Goal: Check status: Check status

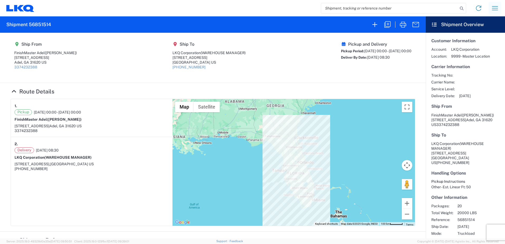
click at [493, 10] on icon "button" at bounding box center [495, 8] width 6 height 4
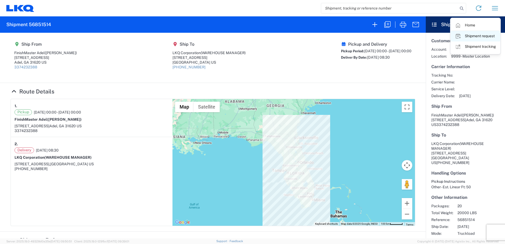
click at [470, 36] on link "Shipment request" at bounding box center [476, 36] width 50 height 11
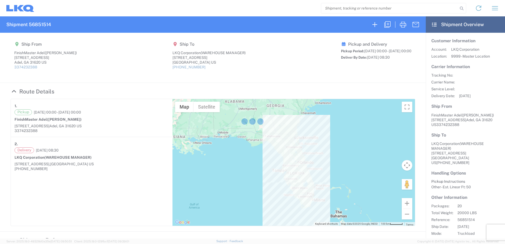
select select "FULL"
select select "US"
select select "LBS"
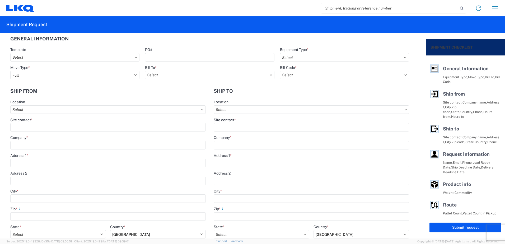
click at [17, 6] on icon at bounding box center [19, 8] width 10 height 6
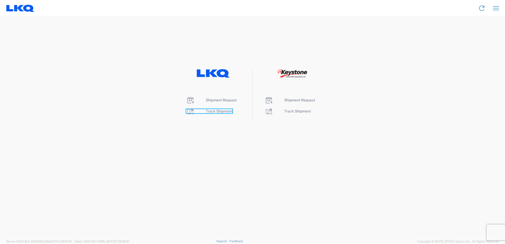
click at [210, 111] on span "Track Shipment" at bounding box center [219, 111] width 27 height 4
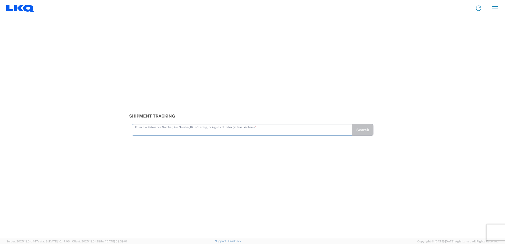
click at [171, 128] on input "text" at bounding box center [242, 129] width 214 height 9
type input "56851174"
click at [370, 135] on button "Search" at bounding box center [363, 130] width 22 height 12
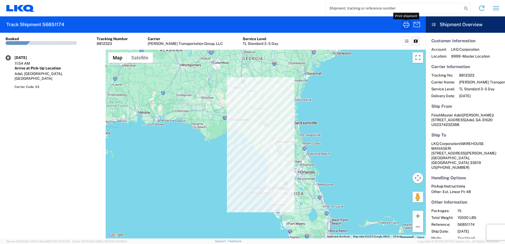
click at [407, 26] on icon "button" at bounding box center [406, 24] width 8 height 8
